Goal: Check status: Check status

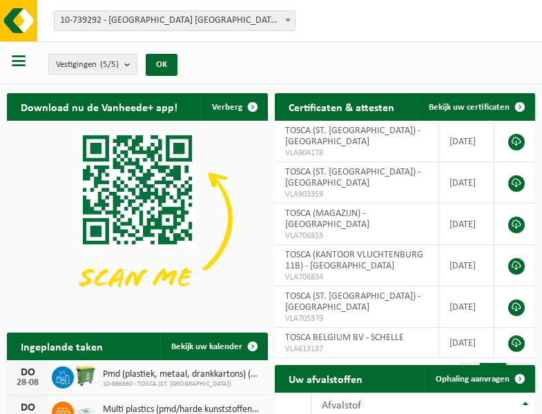
click at [288, 20] on b at bounding box center [288, 20] width 6 height 3
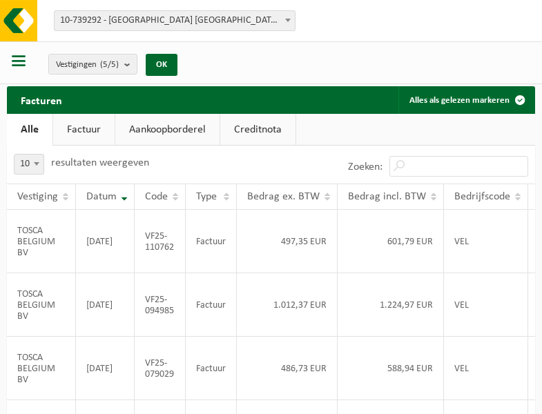
click at [288, 20] on b at bounding box center [288, 20] width 6 height 3
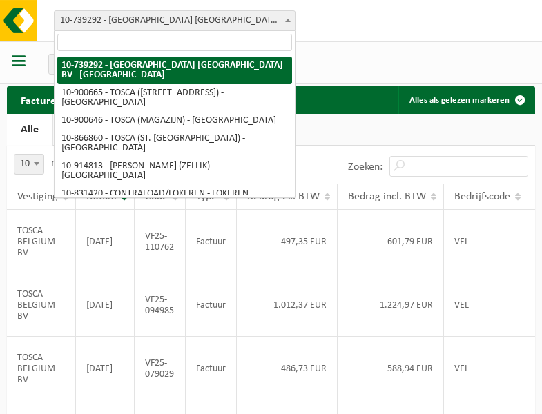
select select "119212"
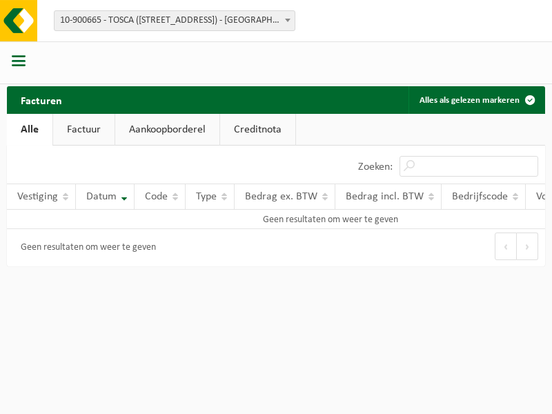
click at [288, 20] on b at bounding box center [288, 20] width 6 height 3
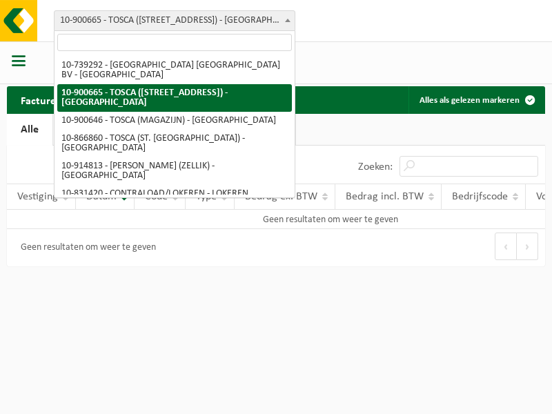
select select "119209"
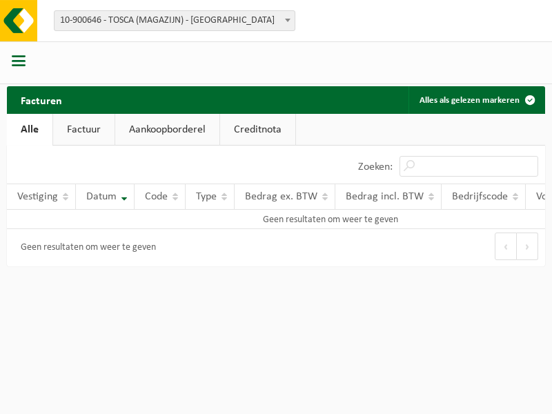
click at [288, 20] on b at bounding box center [288, 20] width 6 height 3
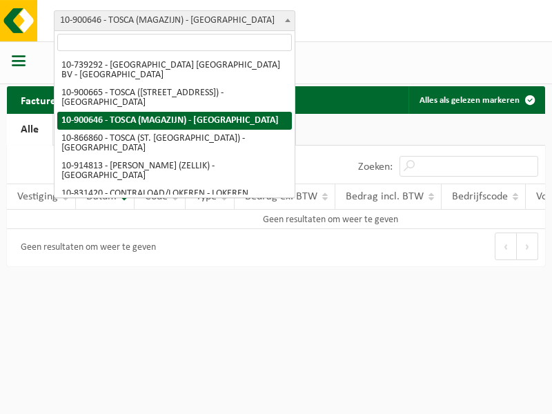
select select "103057"
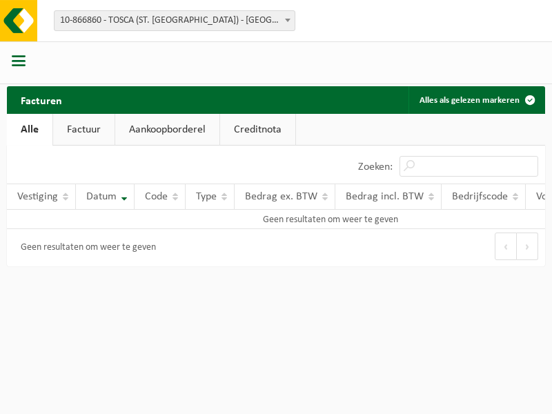
click at [288, 20] on b at bounding box center [288, 20] width 6 height 3
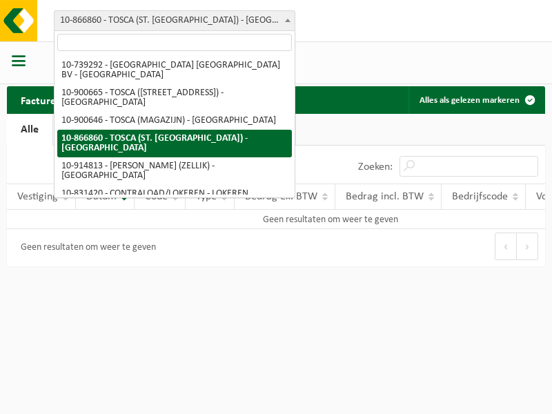
select select "126716"
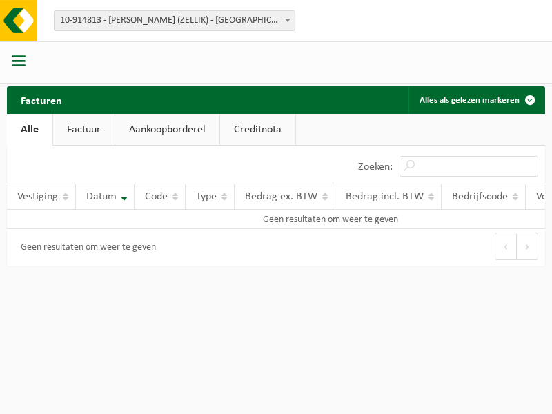
click at [288, 20] on b at bounding box center [288, 20] width 6 height 3
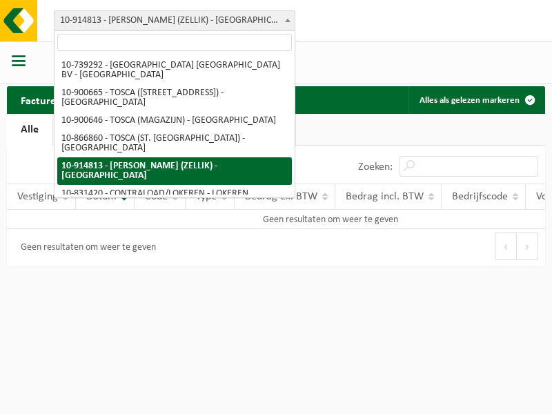
select select "88625"
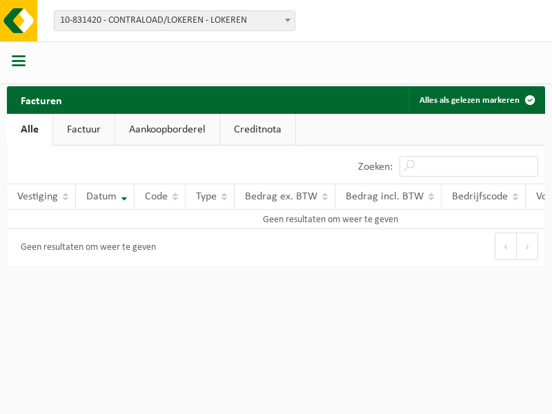
click at [288, 20] on b at bounding box center [288, 20] width 6 height 3
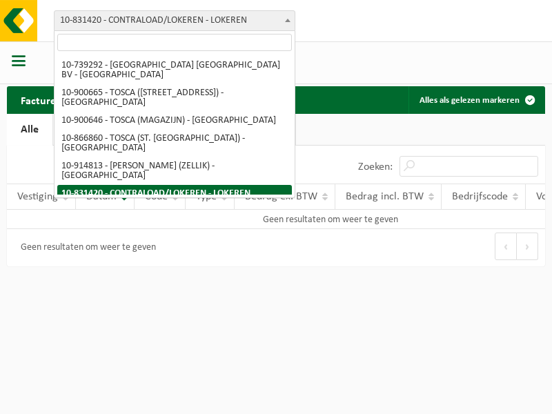
select select "99558"
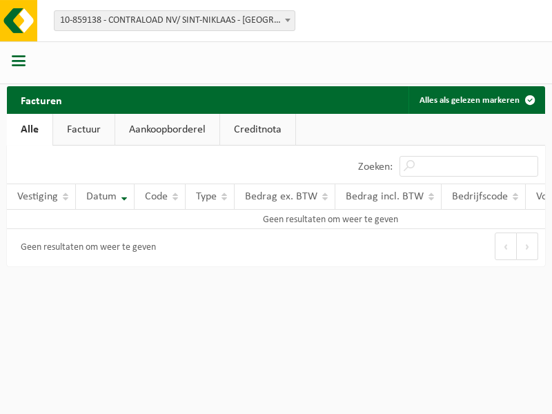
click at [288, 20] on b at bounding box center [288, 20] width 6 height 3
